Goal: Connect with others: Connect with others

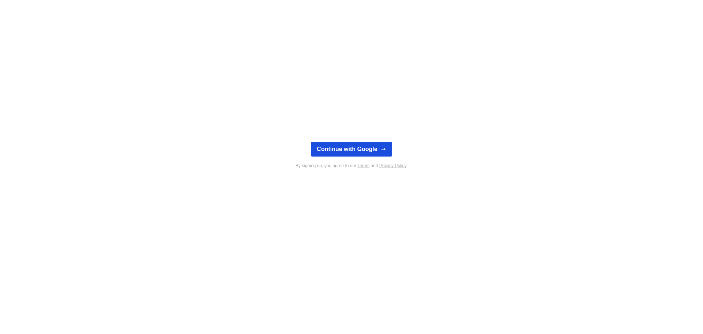
click at [345, 144] on button "Continue with Google" at bounding box center [351, 149] width 81 height 15
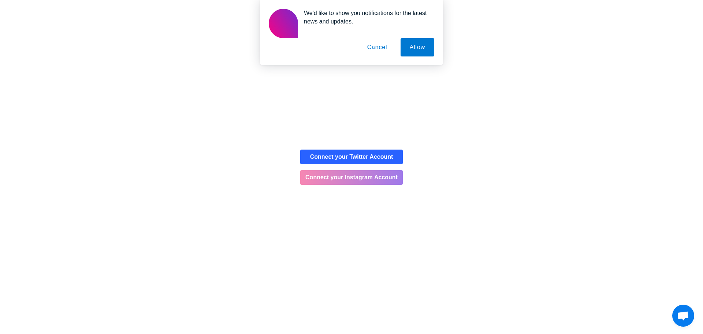
click at [368, 181] on button "Connect your Instagram Account" at bounding box center [351, 177] width 103 height 15
click at [330, 181] on button "Connect your Instagram Account" at bounding box center [351, 177] width 103 height 15
